Goal: Task Accomplishment & Management: Use online tool/utility

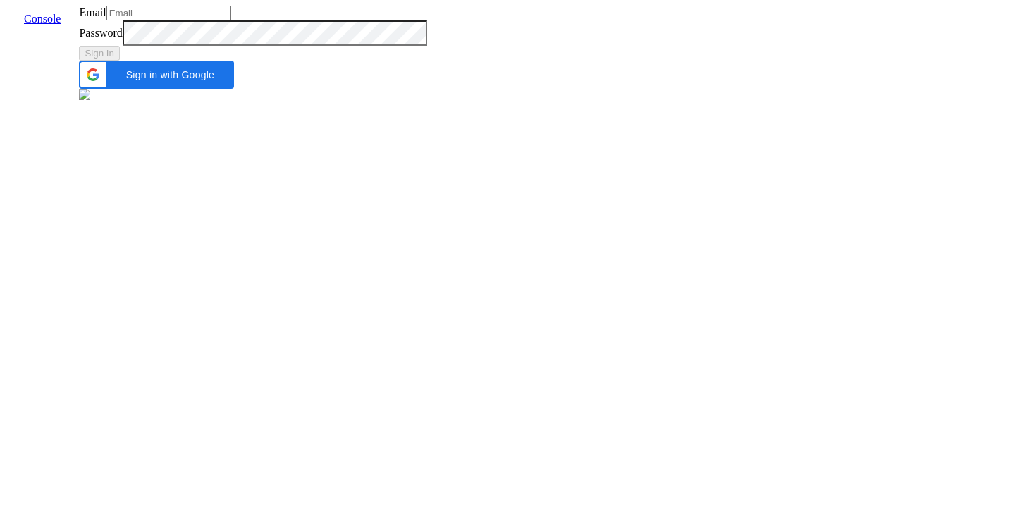
type input "[EMAIL_ADDRESS]"
click at [426, 61] on div "Sign In" at bounding box center [252, 53] width 347 height 15
click at [120, 61] on button "Sign In" at bounding box center [99, 53] width 41 height 15
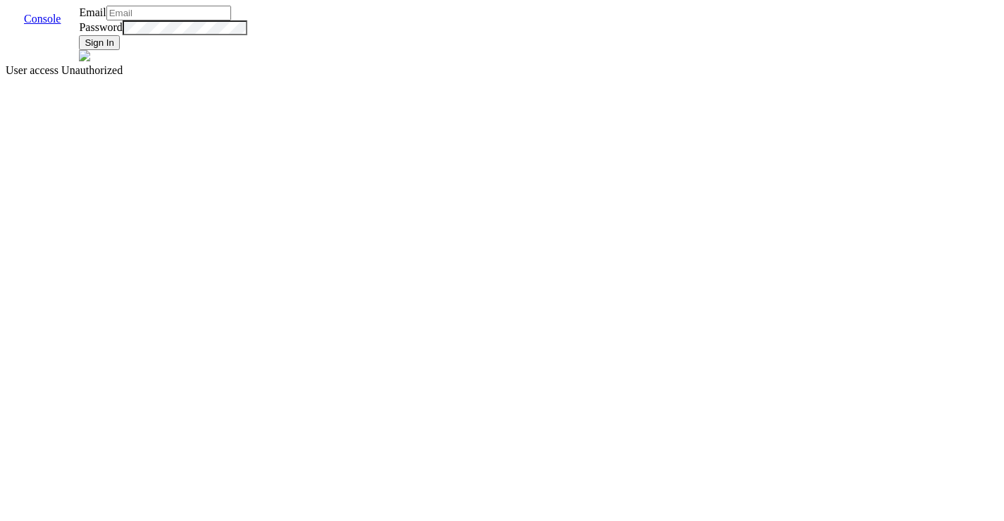
type input "[EMAIL_ADDRESS]"
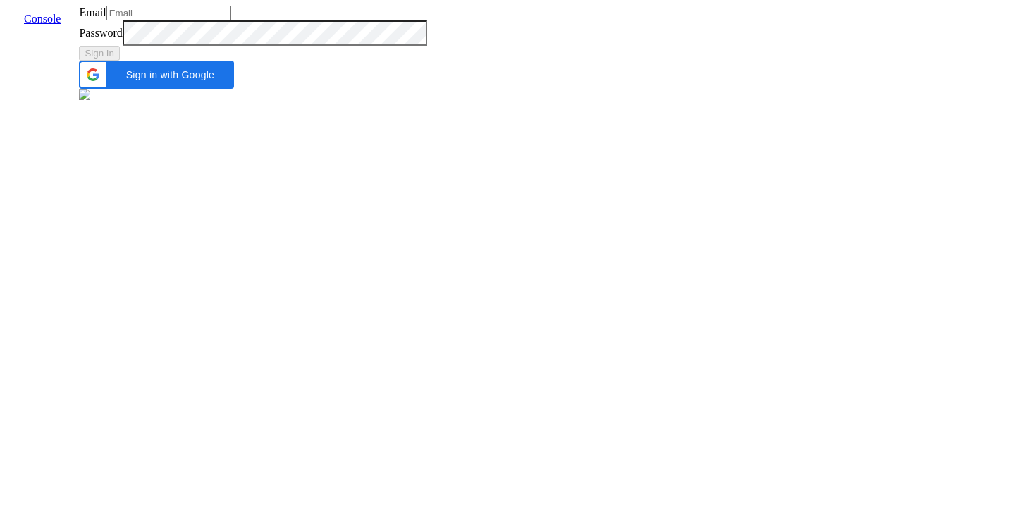
type input "[EMAIL_ADDRESS]"
click at [231, 20] on input "[EMAIL_ADDRESS]" at bounding box center [168, 13] width 125 height 15
click at [120, 61] on button "Sign In" at bounding box center [99, 53] width 41 height 15
type input "admin@vernacular.ai"
click at [426, 61] on div "Sign In" at bounding box center [252, 53] width 347 height 15
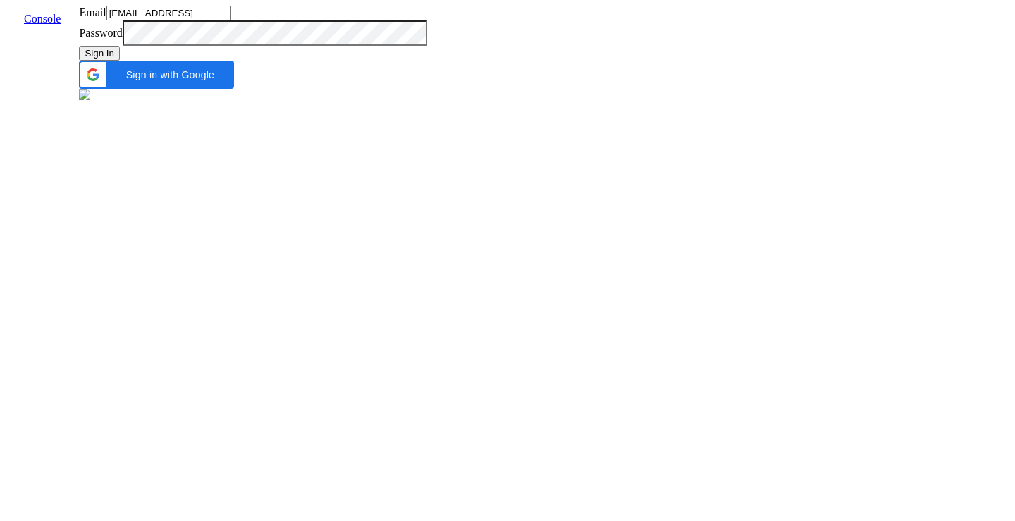
click at [120, 61] on button "Sign In" at bounding box center [99, 53] width 41 height 15
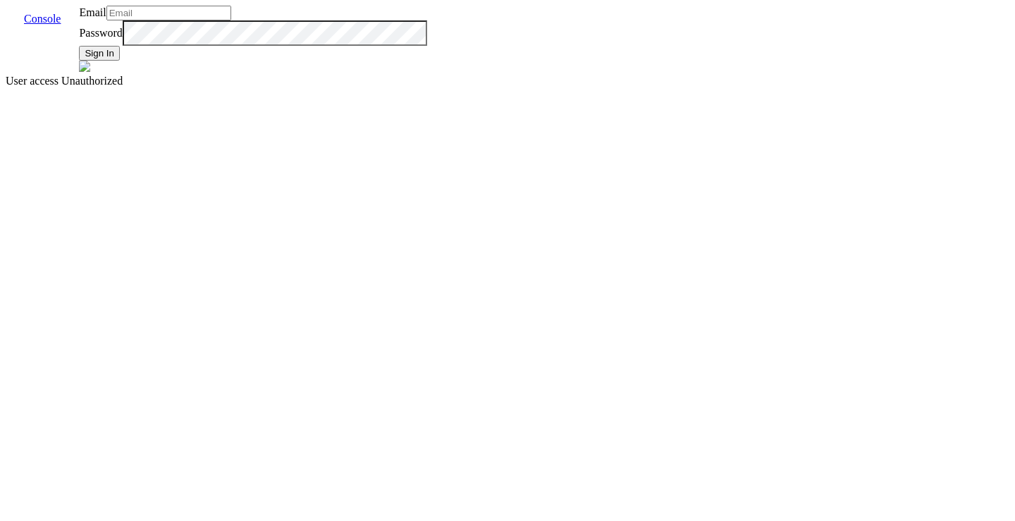
type input "admin@vernacular.ai"
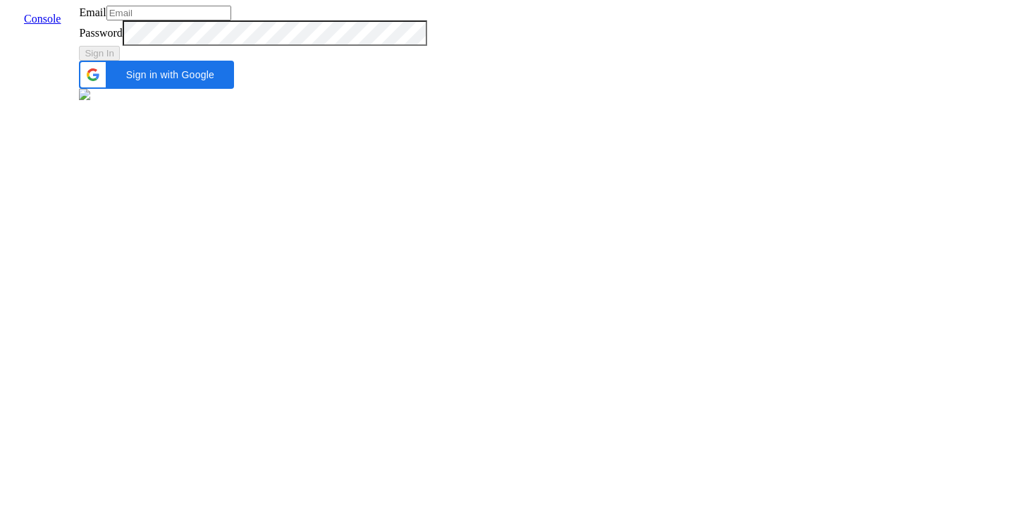
type input "admin@vernacular.ai"
click at [341, 103] on div "Email admin@vernacular.ai Password Sign In Sign in with Google Sign in with Goo…" at bounding box center [252, 54] width 347 height 97
click at [120, 61] on button "Sign In" at bounding box center [99, 53] width 41 height 15
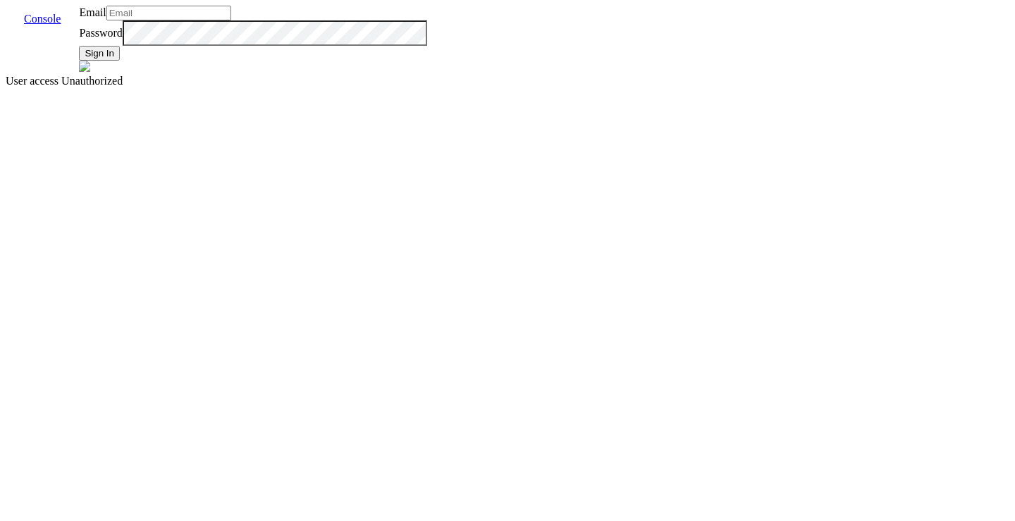
type input "admin@vernacular.ai"
